Goal: Task Accomplishment & Management: Complete application form

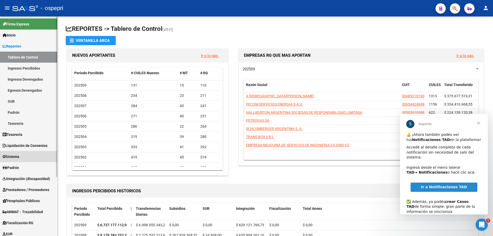
click at [19, 157] on span "Sistema" at bounding box center [11, 157] width 17 height 6
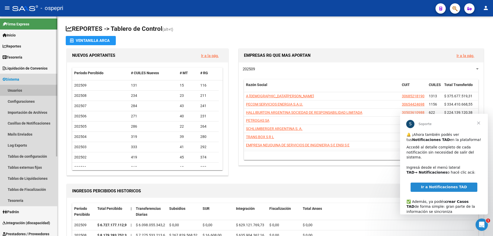
click at [18, 90] on link "Usuarios" at bounding box center [28, 90] width 57 height 11
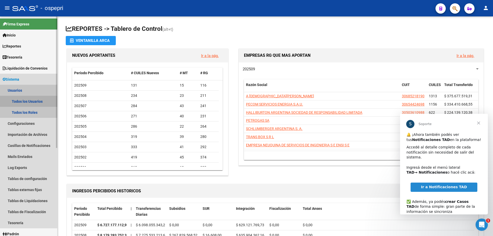
click at [25, 103] on link "Todos los Usuarios" at bounding box center [28, 101] width 57 height 11
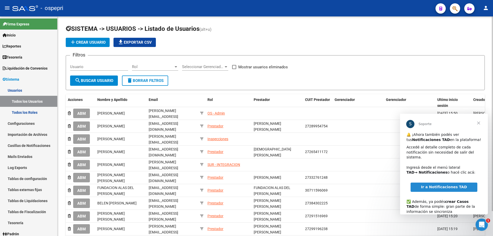
click at [91, 66] on input "Usuario" at bounding box center [99, 66] width 58 height 5
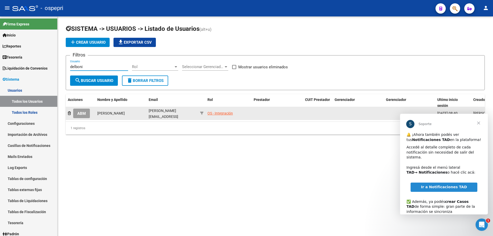
type input "delboni"
click at [84, 112] on span "ABM" at bounding box center [81, 113] width 8 height 5
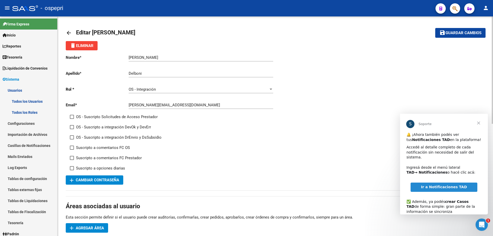
click at [102, 77] on div "Nombre * [PERSON_NAME] nombre Apellido * Delboni Ingresar apellido [PERSON_NAME…" at bounding box center [170, 112] width 209 height 125
click at [16, 90] on link "Usuarios" at bounding box center [28, 90] width 57 height 11
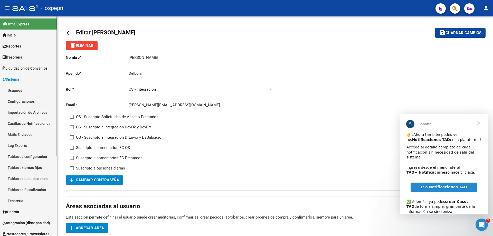
click at [21, 89] on link "Usuarios" at bounding box center [28, 90] width 57 height 11
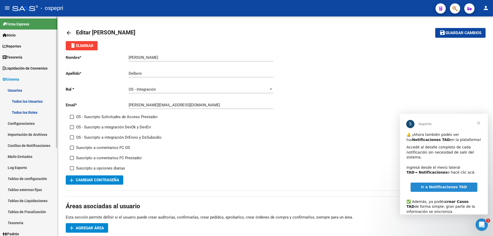
click at [23, 101] on link "Todos los Usuarios" at bounding box center [28, 101] width 57 height 11
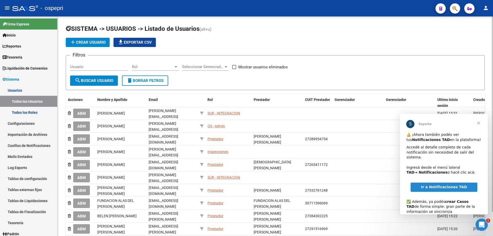
click at [87, 41] on span "add Crear Usuario" at bounding box center [88, 42] width 36 height 5
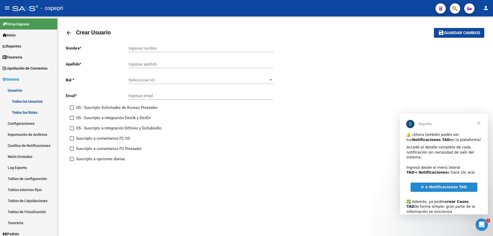
click at [156, 47] on input "Ingresar nombre" at bounding box center [201, 48] width 144 height 5
type input "[PERSON_NAME]"
click at [114, 200] on div "arrow_back Crear Usuario save Guardar cambios Nombre * [PERSON_NAME] nombre Ape…" at bounding box center [274, 108] width 435 height 184
click at [269, 80] on div at bounding box center [270, 80] width 5 height 4
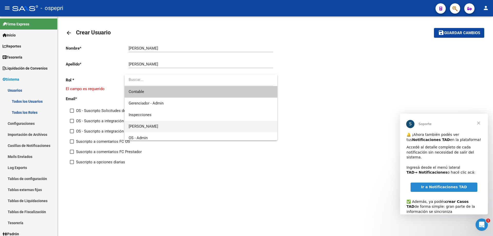
scroll to position [26, 0]
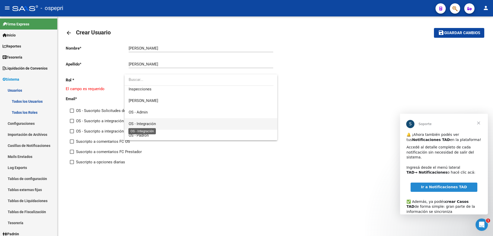
click at [155, 124] on span "OS - Integración" at bounding box center [142, 123] width 27 height 5
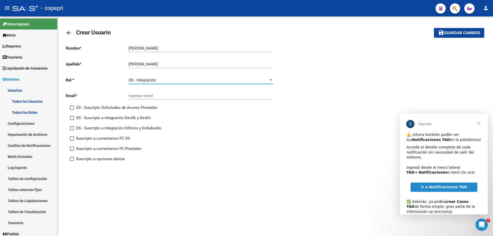
click at [142, 96] on input "Ingresar email" at bounding box center [201, 95] width 144 height 5
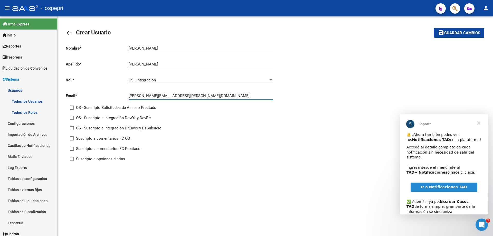
type input "[PERSON_NAME][EMAIL_ADDRESS][PERSON_NAME][DOMAIN_NAME]"
drag, startPoint x: 188, startPoint y: 96, endPoint x: 80, endPoint y: 83, distance: 109.1
click at [80, 83] on div "Nombre * [PERSON_NAME] nombre Apellido * [PERSON_NAME] Ingresar apellido Rol * …" at bounding box center [170, 103] width 209 height 125
click at [455, 33] on span "Guardar cambios" at bounding box center [462, 33] width 36 height 5
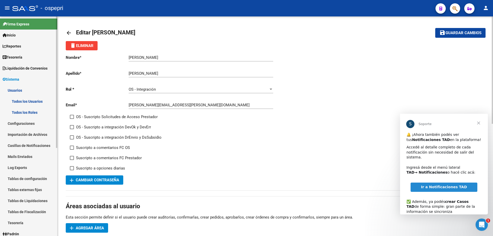
click at [20, 100] on link "Todos los Usuarios" at bounding box center [28, 101] width 57 height 11
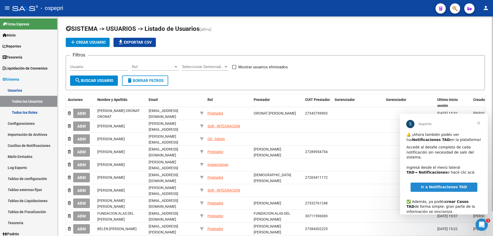
click at [101, 66] on input "Usuario" at bounding box center [99, 66] width 58 height 5
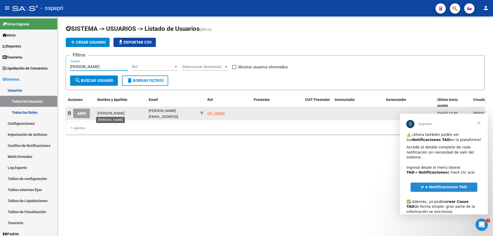
type input "[PERSON_NAME]"
click at [112, 112] on span "[PERSON_NAME]" at bounding box center [110, 113] width 27 height 4
click at [84, 111] on span "ABM" at bounding box center [81, 113] width 8 height 5
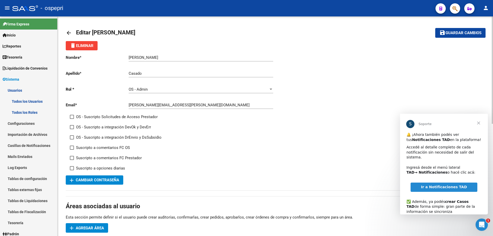
click at [478, 123] on span "Cerrar" at bounding box center [478, 123] width 18 height 18
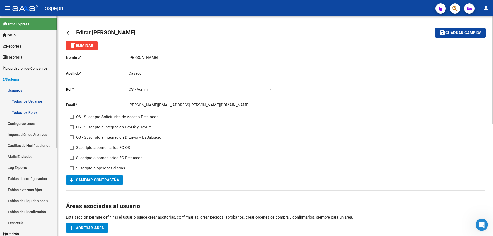
click at [23, 101] on link "Todos los Usuarios" at bounding box center [28, 101] width 57 height 11
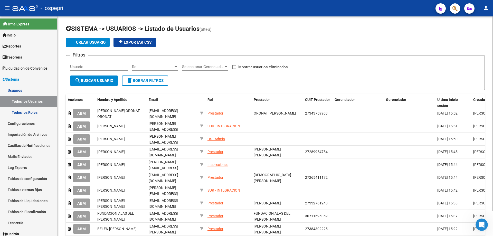
click at [97, 41] on span "add Crear Usuario" at bounding box center [88, 42] width 36 height 5
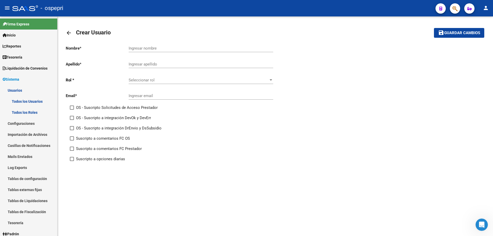
click at [154, 47] on input "Ingresar nombre" at bounding box center [201, 48] width 144 height 5
type input "[PERSON_NAME]"
click at [270, 80] on div at bounding box center [270, 79] width 3 height 1
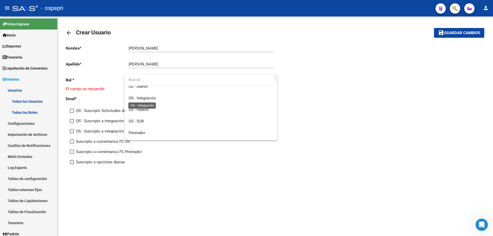
scroll to position [26, 0]
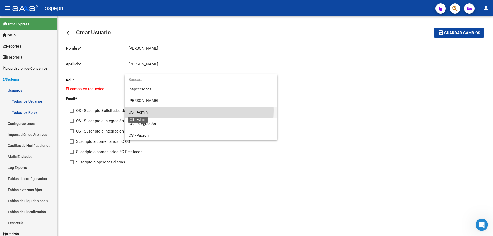
click at [142, 110] on span "OS - Admin" at bounding box center [138, 112] width 19 height 5
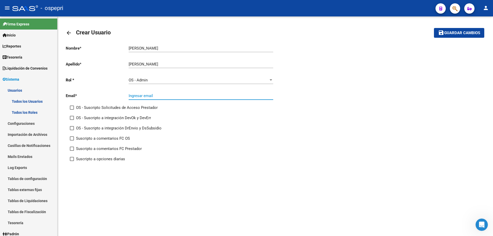
click at [160, 96] on input "Ingresar email" at bounding box center [201, 95] width 144 height 5
type input "[PERSON_NAME][EMAIL_ADDRESS][PERSON_NAME][DOMAIN_NAME]"
click at [472, 33] on span "Guardar cambios" at bounding box center [462, 33] width 36 height 5
